Goal: Information Seeking & Learning: Learn about a topic

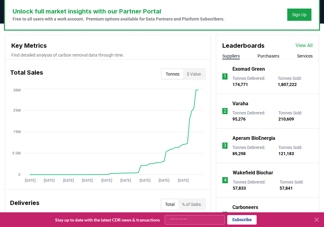
scroll to position [232, 0]
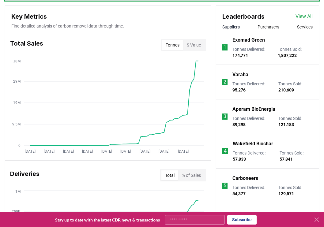
click at [298, 17] on link "View All" at bounding box center [304, 16] width 17 height 7
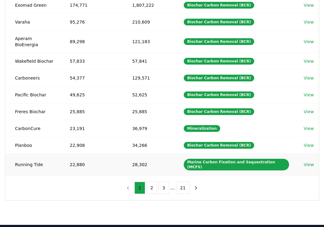
scroll to position [102, 0]
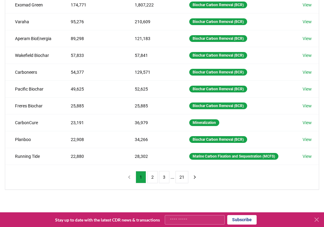
click at [151, 180] on button "2" at bounding box center [152, 177] width 10 height 12
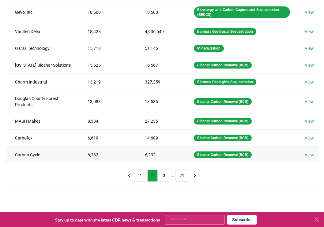
scroll to position [116, 0]
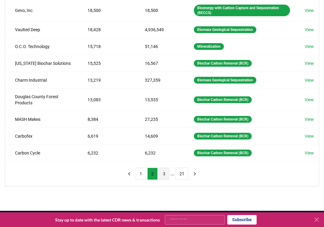
click at [162, 177] on button "3" at bounding box center [164, 174] width 10 height 12
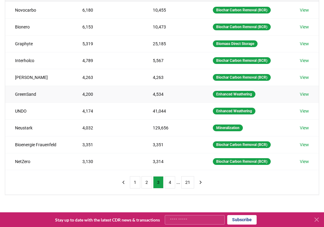
scroll to position [0, 0]
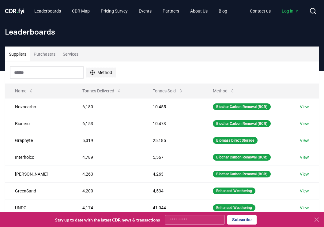
click at [103, 75] on button "Method" at bounding box center [101, 73] width 30 height 10
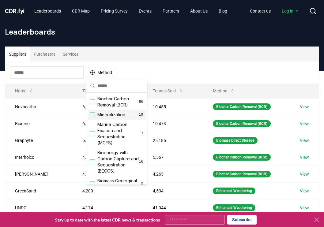
click at [118, 114] on span "Mineralization" at bounding box center [111, 115] width 28 height 6
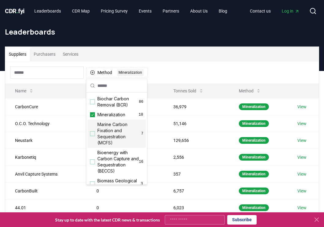
click at [112, 126] on span "Marine Carbon Fixation and Sequestration (MCFS)" at bounding box center [119, 134] width 44 height 25
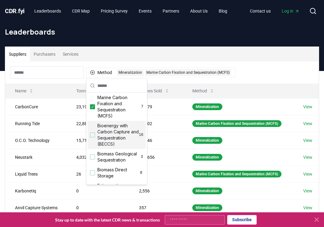
scroll to position [27, 0]
click at [118, 140] on span "Bioenergy with Carbon Capture and Sequestration (BECCS)" at bounding box center [118, 135] width 42 height 25
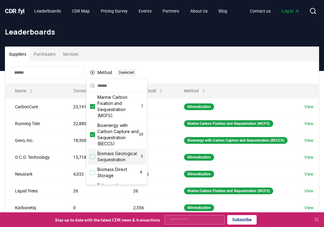
click at [117, 157] on span "Biomass Geological Sequestration" at bounding box center [118, 157] width 43 height 12
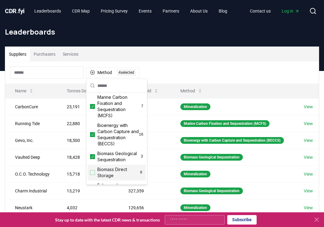
click at [116, 177] on span "Biomass Direct Storage" at bounding box center [118, 173] width 42 height 12
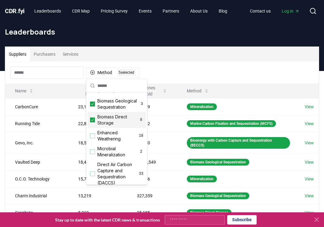
scroll to position [84, 0]
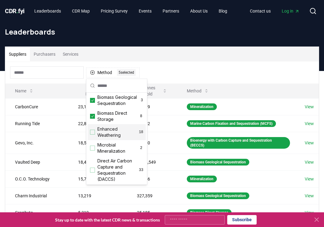
click at [114, 133] on span "Enhanced Weathering" at bounding box center [117, 132] width 41 height 12
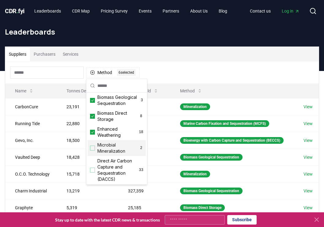
click at [114, 151] on span "Microbial Mineralization" at bounding box center [118, 148] width 42 height 12
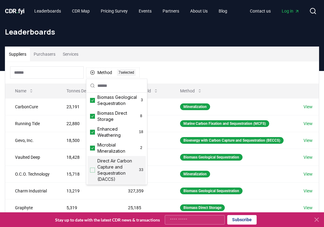
click at [116, 167] on span "Direct Air Carbon Capture and Sequestration (DACCS)" at bounding box center [118, 170] width 42 height 25
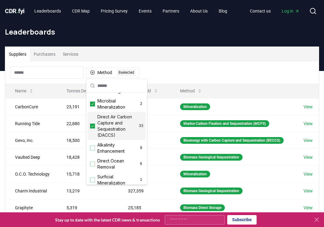
scroll to position [129, 0]
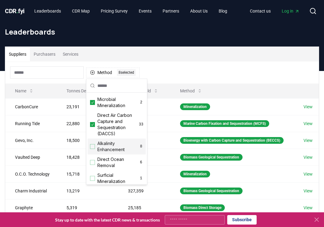
click at [114, 147] on span "Alkalinity Enhancement" at bounding box center [118, 147] width 42 height 12
click at [115, 165] on span "Direct Ocean Removal" at bounding box center [117, 163] width 41 height 12
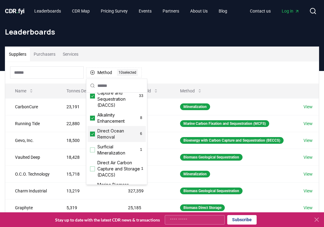
scroll to position [179, 0]
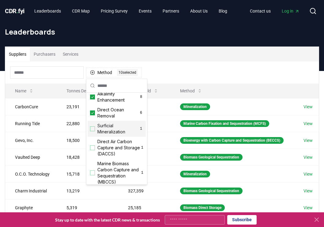
click at [115, 133] on span "Surficial Mineralization" at bounding box center [117, 129] width 41 height 12
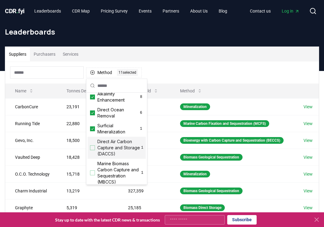
click at [115, 147] on span "Direct Air Carbon Capture and Storage (DACCS)" at bounding box center [119, 148] width 44 height 18
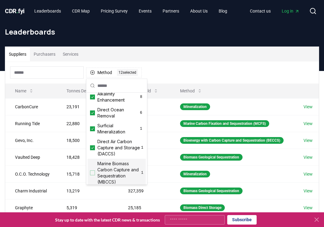
click at [117, 169] on span "Marine Biomass Carbon Capture and Sequestration (MBCCS)" at bounding box center [119, 173] width 44 height 25
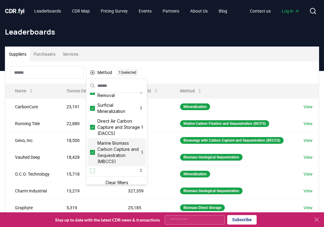
scroll to position [204, 0]
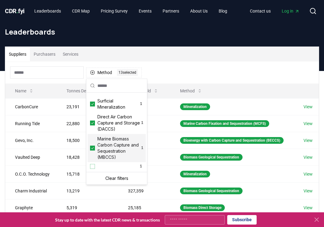
click at [183, 78] on div "Method 13 13 selected" at bounding box center [162, 73] width 314 height 22
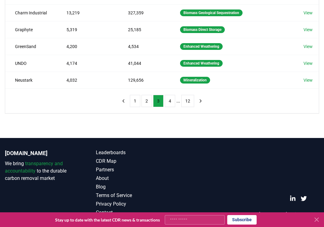
scroll to position [189, 0]
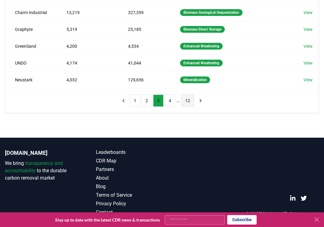
click at [188, 101] on button "12" at bounding box center [187, 101] width 13 height 12
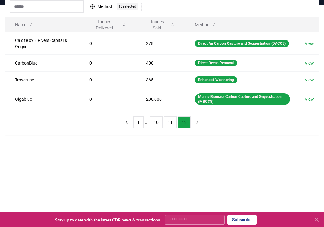
scroll to position [66, 0]
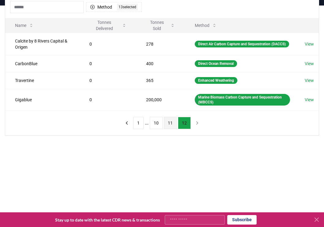
click at [174, 127] on button "11" at bounding box center [170, 123] width 13 height 12
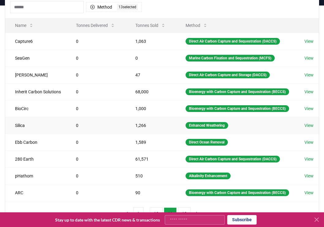
scroll to position [194, 0]
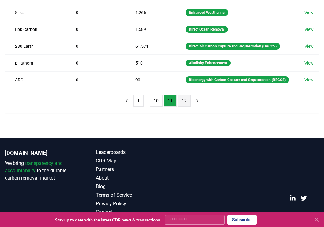
click at [185, 103] on button "12" at bounding box center [184, 101] width 13 height 12
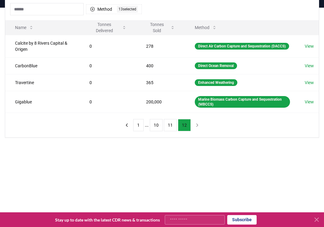
scroll to position [28, 0]
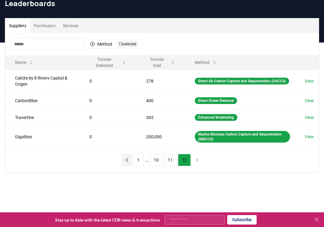
click at [127, 161] on icon "previous page" at bounding box center [127, 160] width 2 height 3
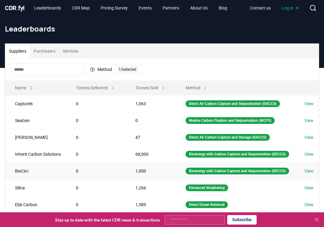
scroll to position [0, 0]
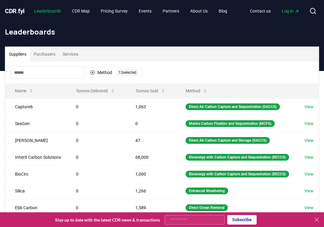
click at [55, 10] on link "Leaderboards" at bounding box center [47, 11] width 36 height 11
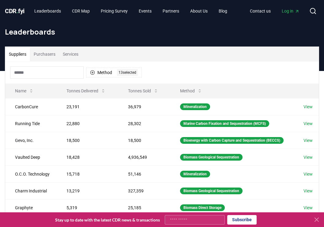
click at [22, 12] on span "CDR . fyi" at bounding box center [15, 10] width 20 height 7
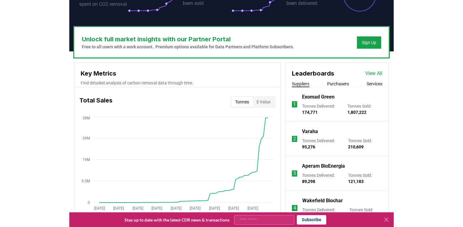
scroll to position [161, 0]
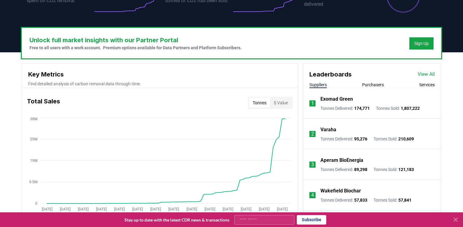
click at [324, 76] on link "View All" at bounding box center [425, 74] width 17 height 7
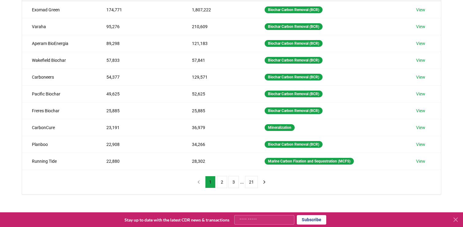
scroll to position [66, 0]
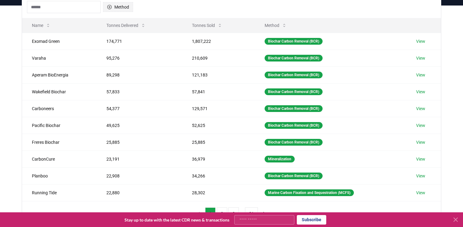
click at [116, 6] on button "Method" at bounding box center [118, 7] width 30 height 10
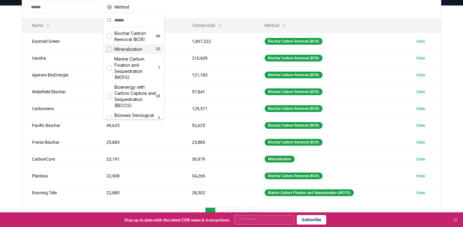
scroll to position [191, 0]
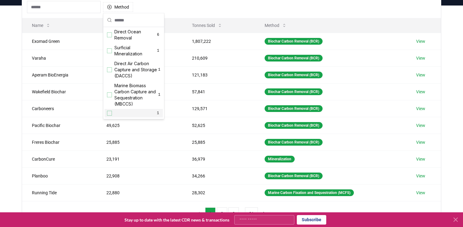
click at [109, 116] on div "1" at bounding box center [133, 113] width 58 height 9
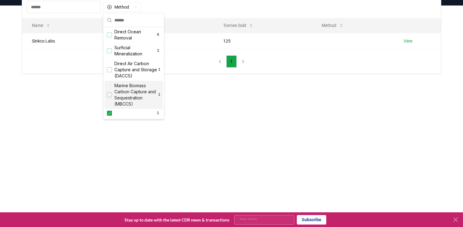
click at [108, 97] on div "Suggestions" at bounding box center [109, 95] width 5 height 5
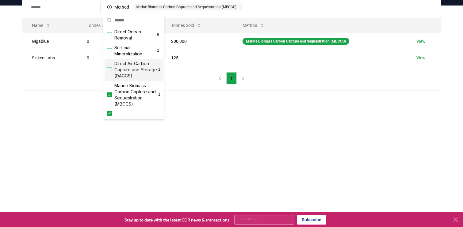
click at [108, 71] on div "Suggestions" at bounding box center [109, 70] width 5 height 5
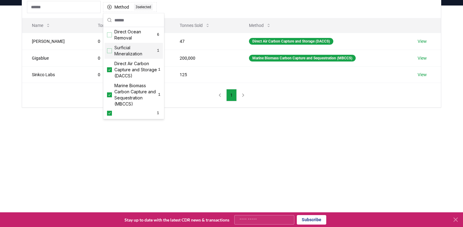
click at [109, 55] on div "Surficial Mineralization 1" at bounding box center [133, 51] width 58 height 16
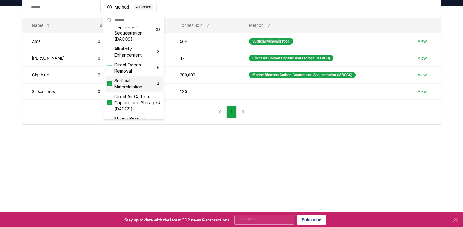
scroll to position [157, 0]
click at [109, 66] on div "Direct Ocean Removal 6" at bounding box center [133, 70] width 58 height 16
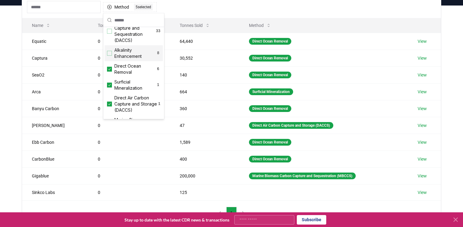
click at [109, 54] on div "Suggestions" at bounding box center [109, 53] width 5 height 5
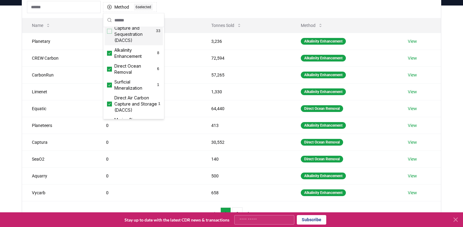
click at [109, 32] on div "Suggestions" at bounding box center [109, 31] width 5 height 5
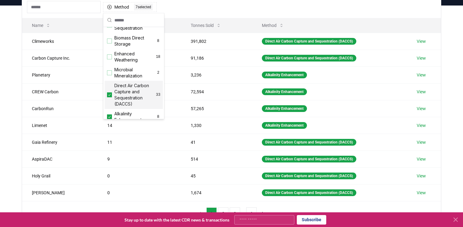
scroll to position [79, 0]
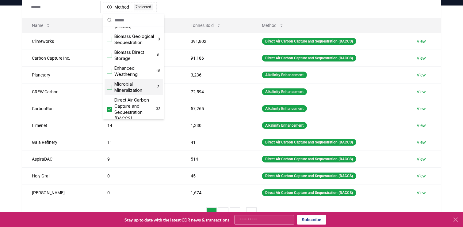
click at [110, 83] on div "Microbial Mineralization 2" at bounding box center [133, 88] width 58 height 16
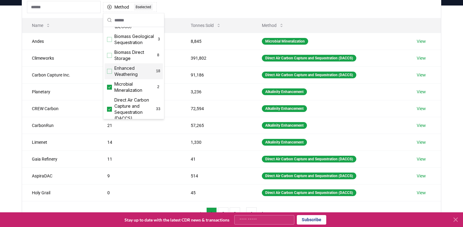
click at [111, 73] on div "Suggestions" at bounding box center [109, 71] width 5 height 5
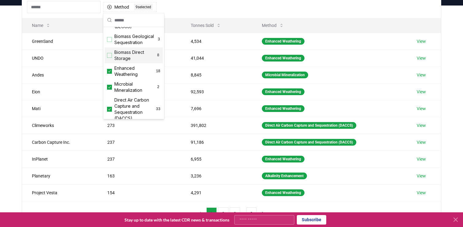
click at [111, 57] on div "Suggestions" at bounding box center [109, 55] width 5 height 5
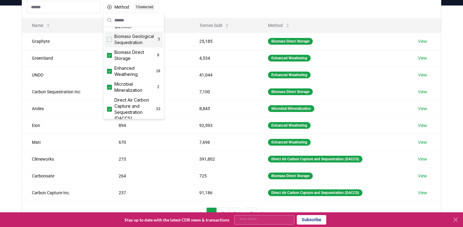
click at [110, 39] on div "Suggestions" at bounding box center [109, 39] width 5 height 5
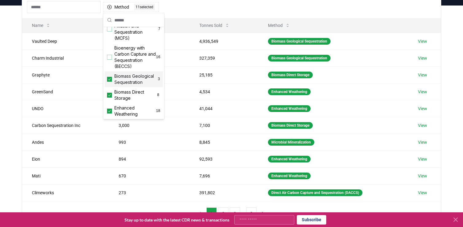
scroll to position [39, 0]
click at [109, 55] on div "Suggestions" at bounding box center [109, 57] width 5 height 5
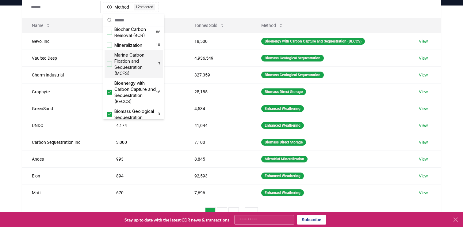
scroll to position [0, 0]
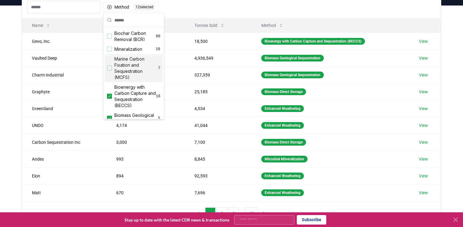
click at [108, 61] on div "Marine Carbon Fixation and Sequestration (MCFS) 7" at bounding box center [133, 68] width 58 height 28
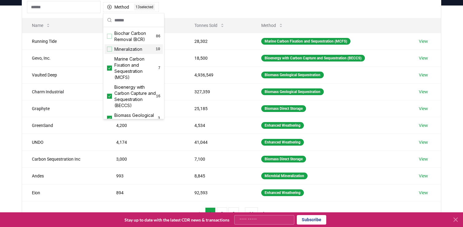
click at [109, 47] on div "Suggestions" at bounding box center [109, 49] width 5 height 5
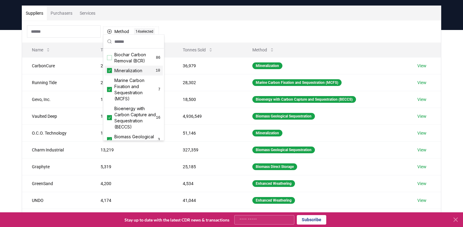
scroll to position [25, 0]
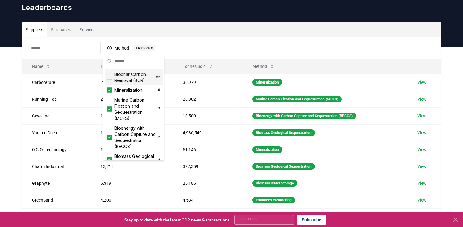
click at [172, 46] on div "Method 14 14 selected" at bounding box center [231, 48] width 419 height 22
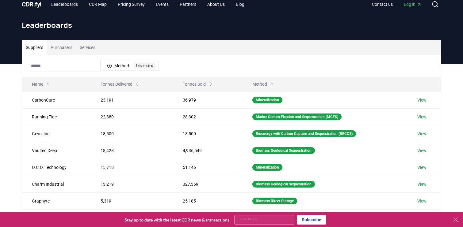
scroll to position [0, 0]
